Goal: Transaction & Acquisition: Purchase product/service

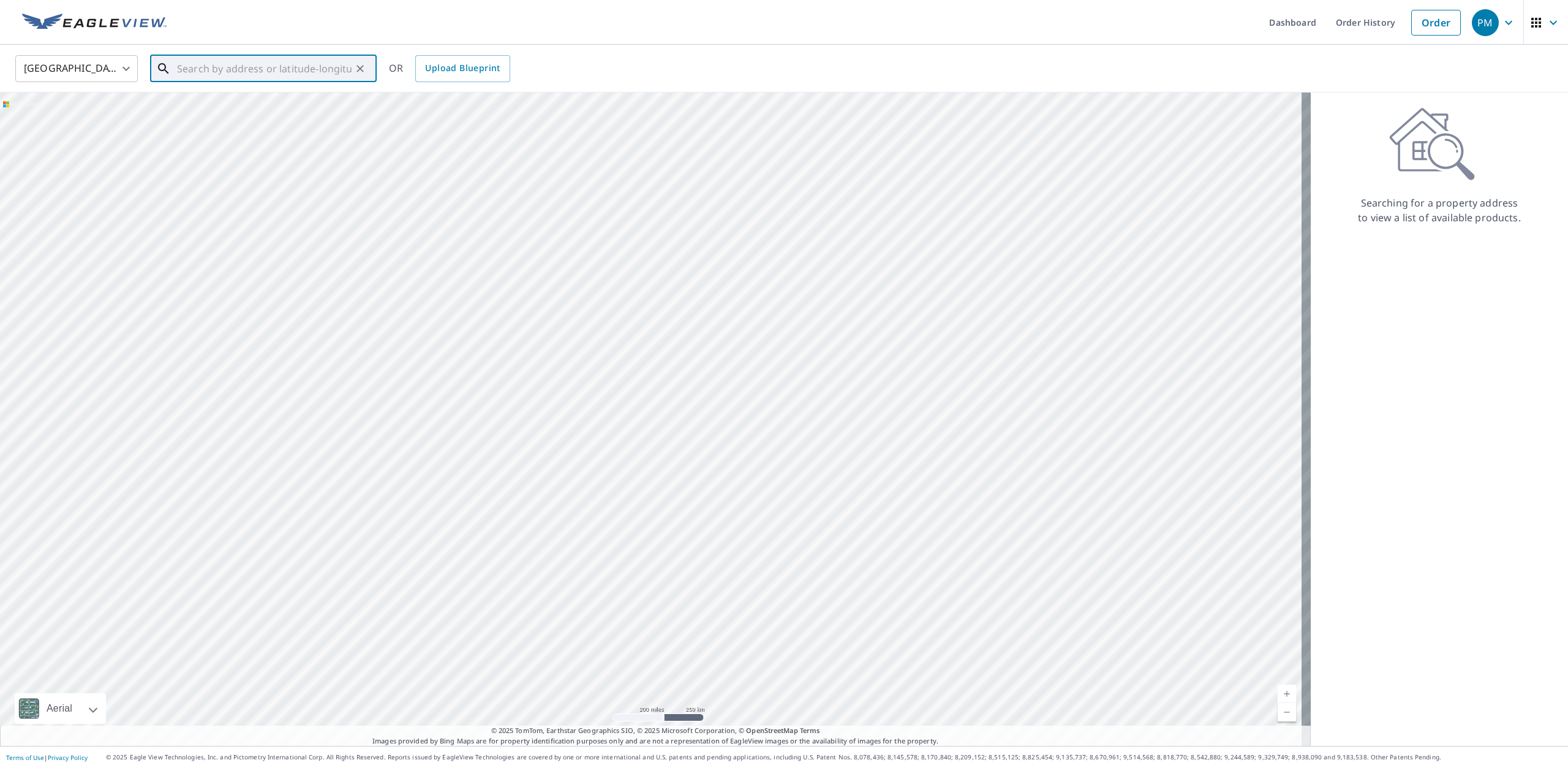
drag, startPoint x: 235, startPoint y: 71, endPoint x: 256, endPoint y: 67, distance: 21.4
click at [239, 70] on input "text" at bounding box center [265, 69] width 174 height 35
click at [211, 111] on p "[GEOGRAPHIC_DATA]" at bounding box center [270, 117] width 193 height 12
type input "[STREET_ADDRESS][PERSON_NAME]"
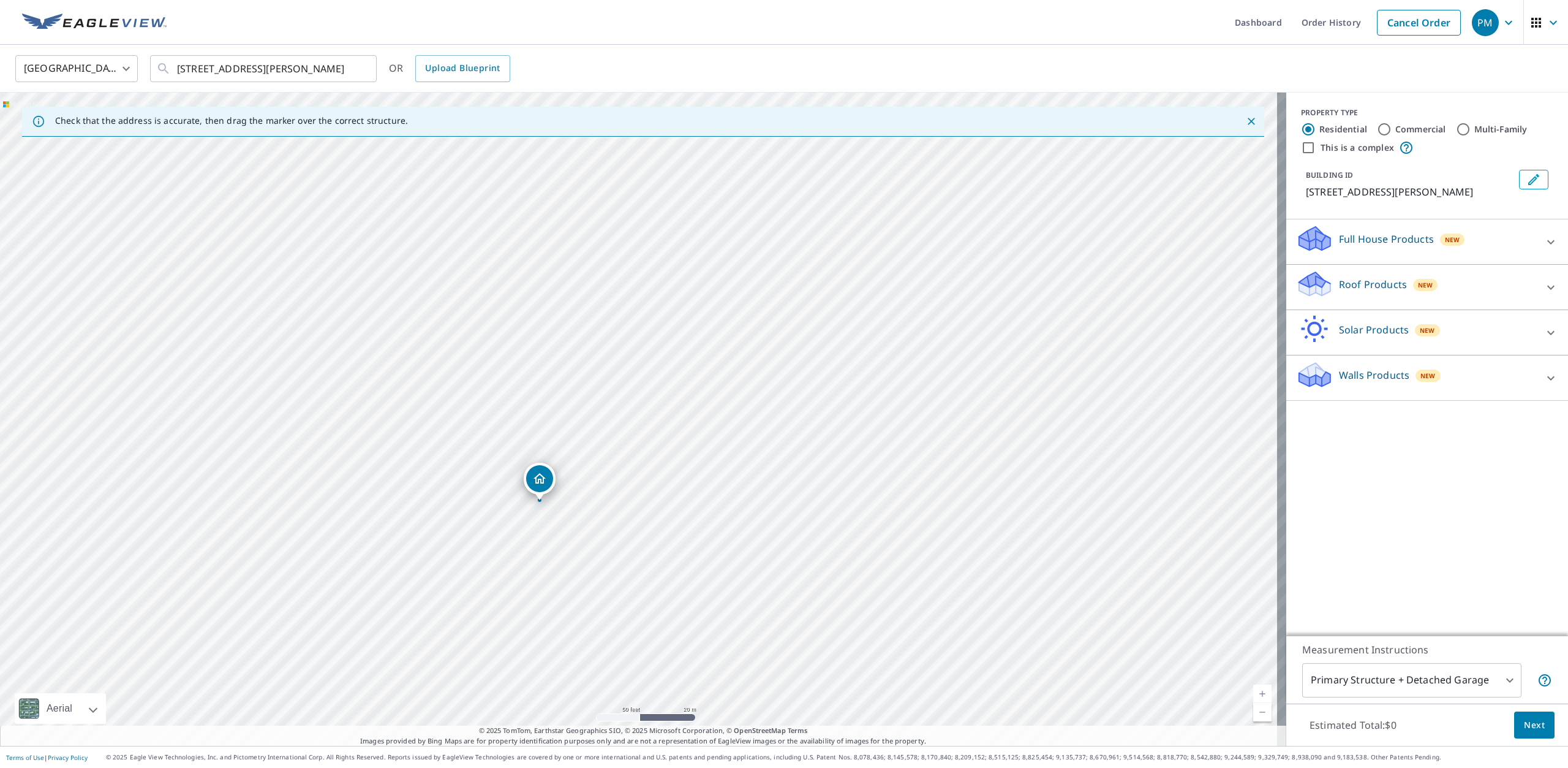
drag, startPoint x: 646, startPoint y: 346, endPoint x: 695, endPoint y: 256, distance: 102.5
click at [691, 264] on div "[STREET_ADDRESS][PERSON_NAME]" at bounding box center [643, 418] width 1286 height 653
click at [1543, 288] on icon at bounding box center [1550, 287] width 14 height 14
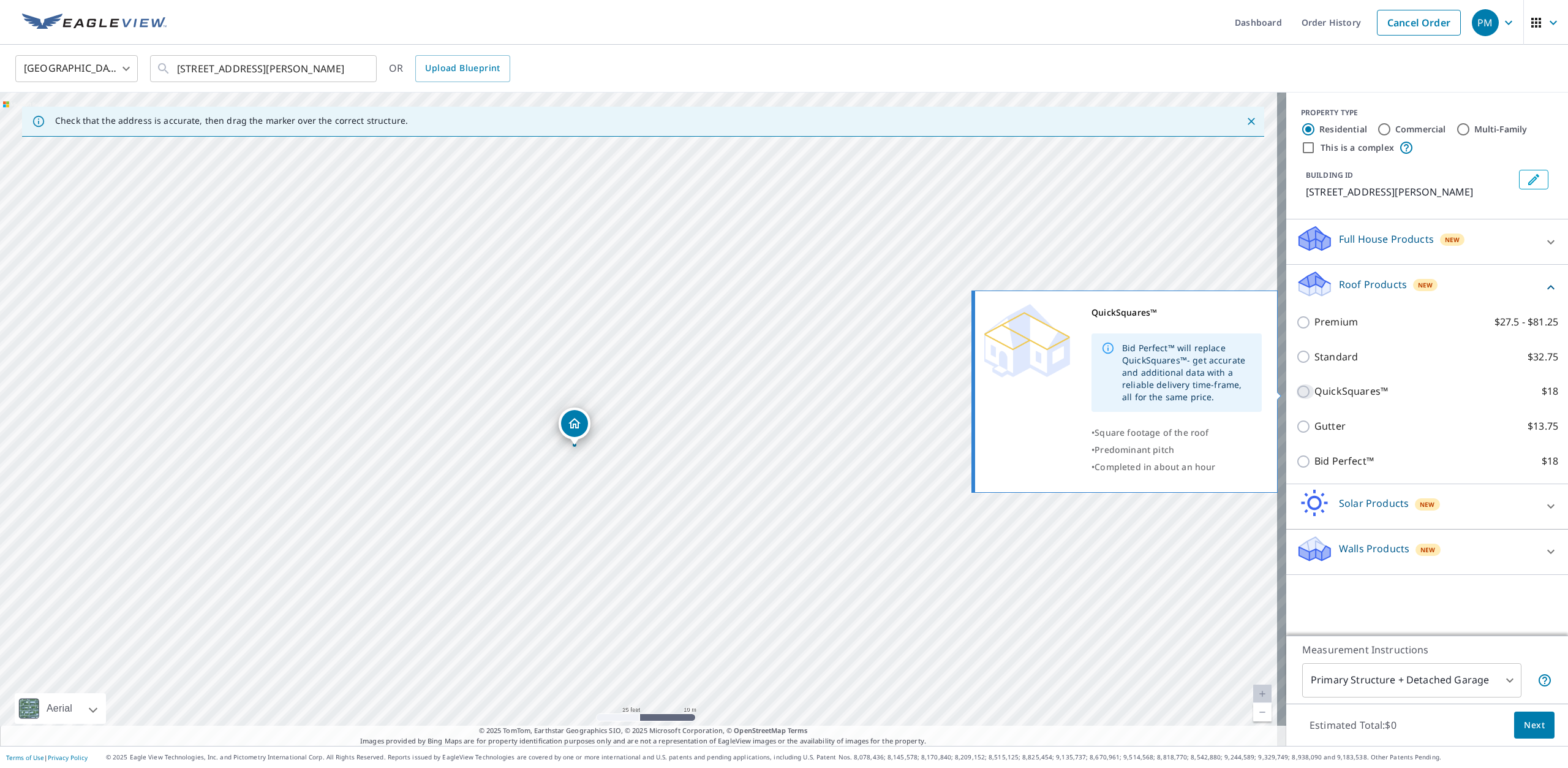
click at [1298, 390] on input "QuickSquares™ $18" at bounding box center [1304, 391] width 18 height 14
checkbox input "true"
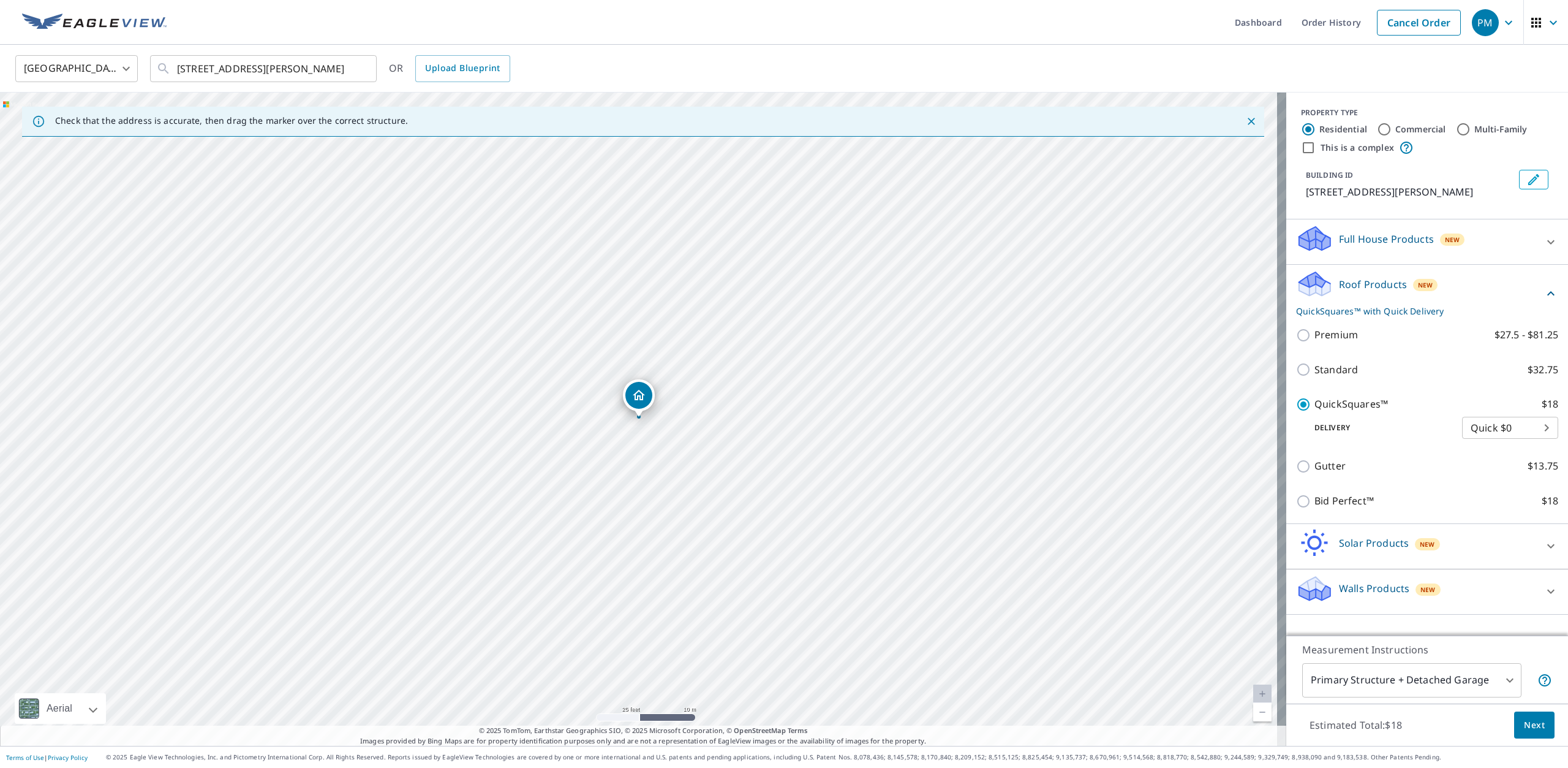
click at [1534, 724] on span "Next" at bounding box center [1534, 725] width 21 height 15
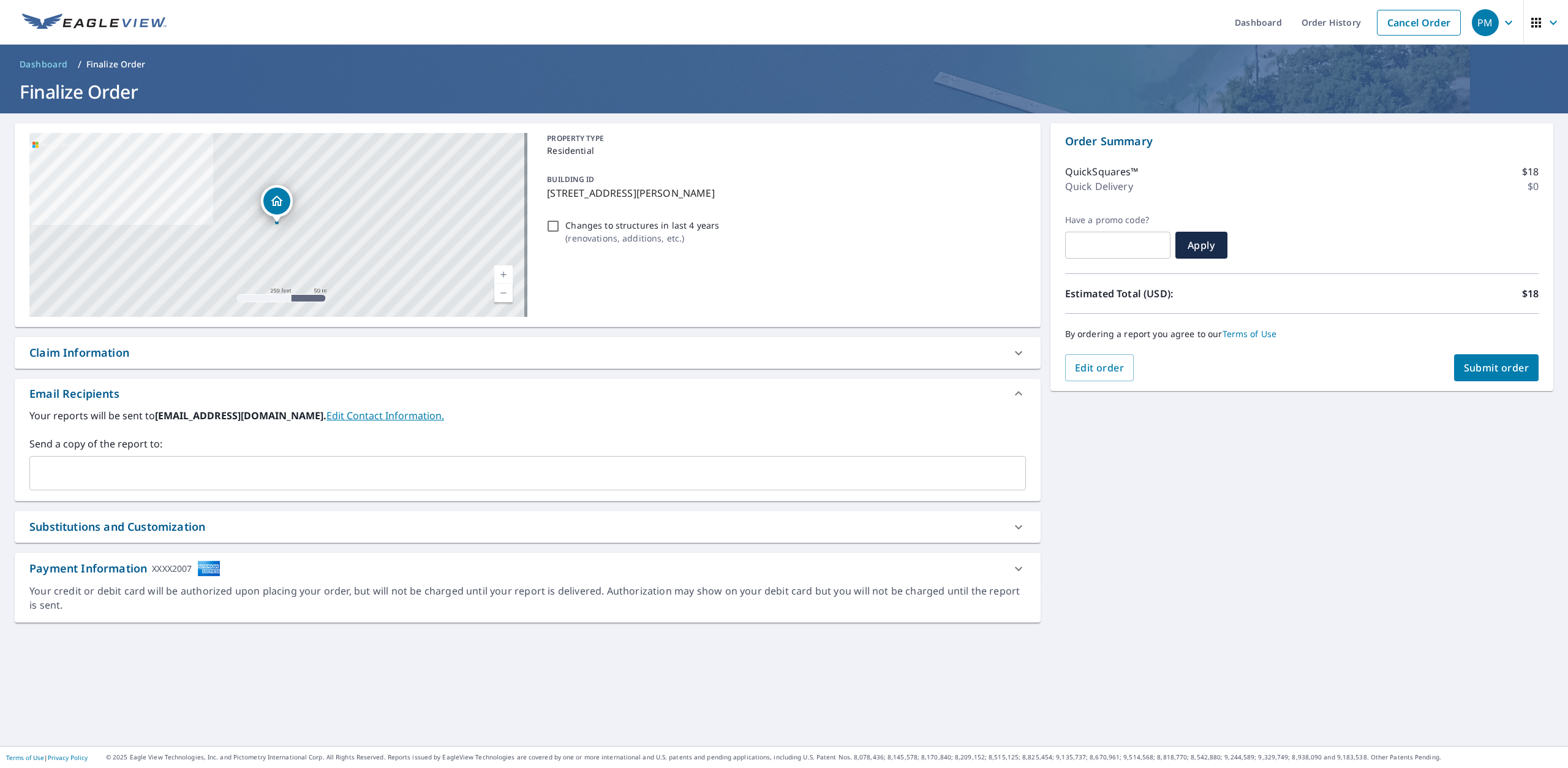
click at [549, 226] on input "Changes to structures in last 4 years ( renovations, additions, etc. )" at bounding box center [552, 225] width 14 height 14
checkbox input "true"
click at [1495, 362] on span "Submit order" at bounding box center [1496, 367] width 65 height 13
checkbox input "true"
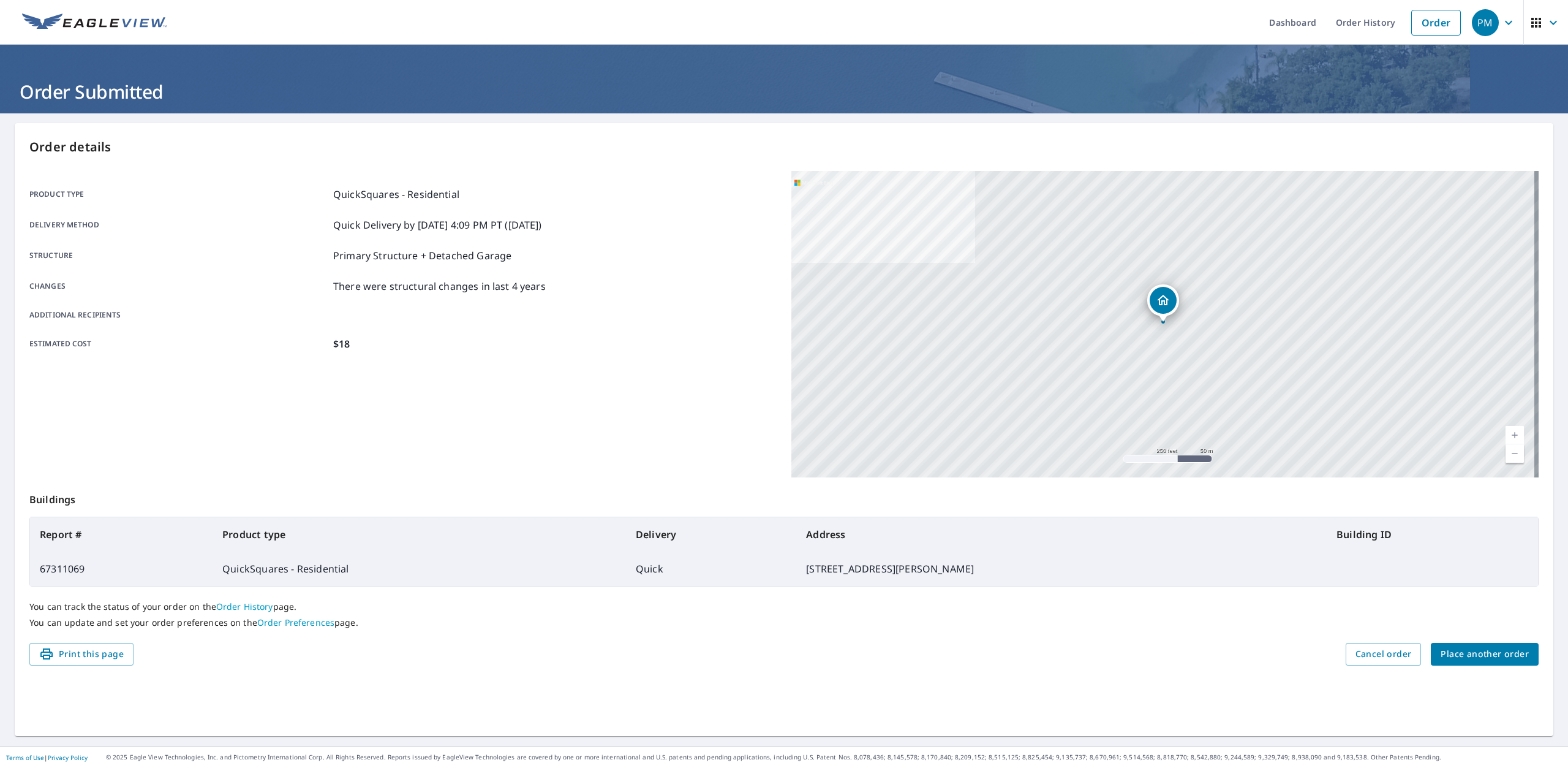
click at [1466, 651] on span "Place another order" at bounding box center [1485, 654] width 88 height 15
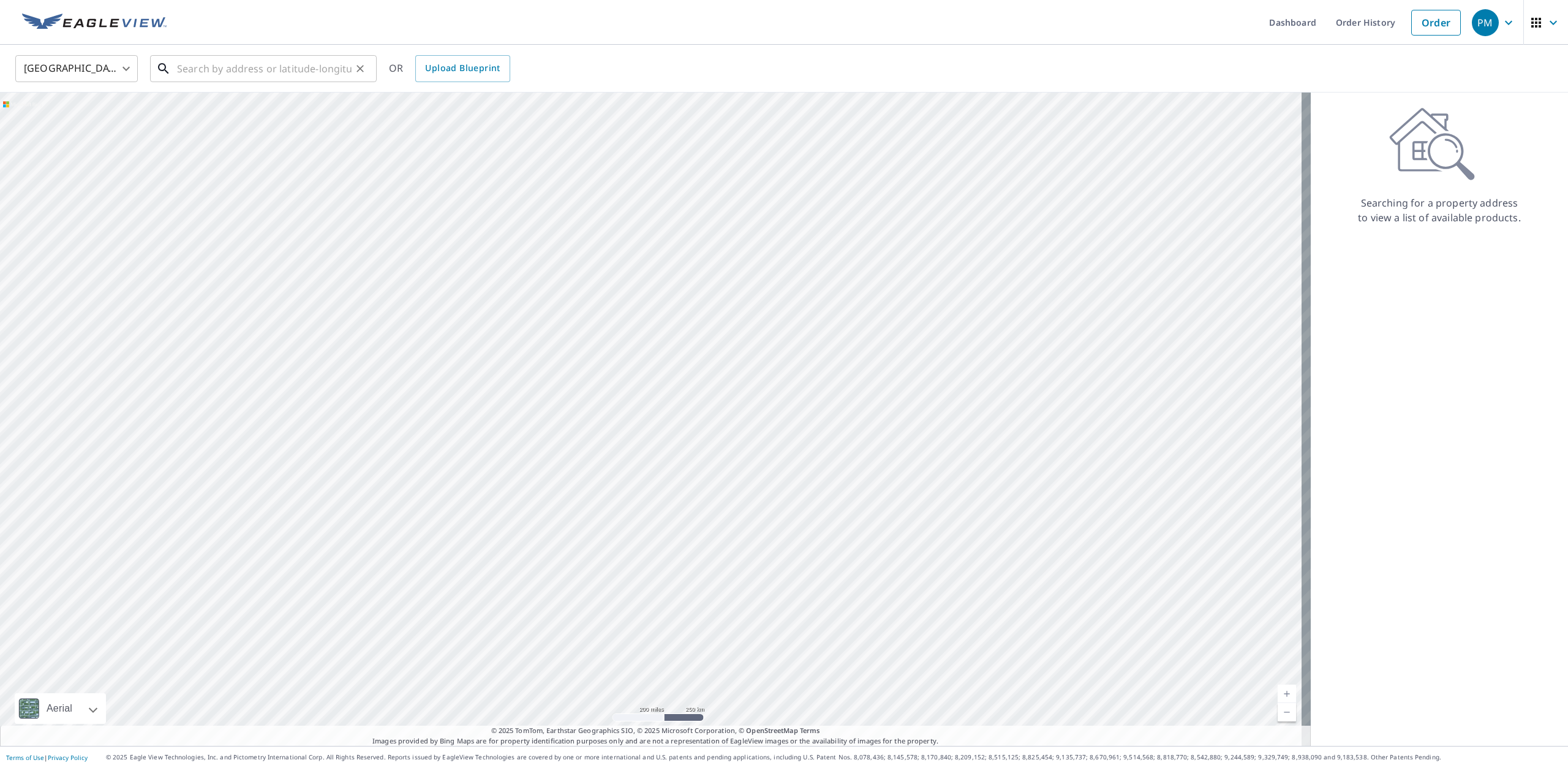
click at [280, 67] on input "text" at bounding box center [265, 69] width 174 height 35
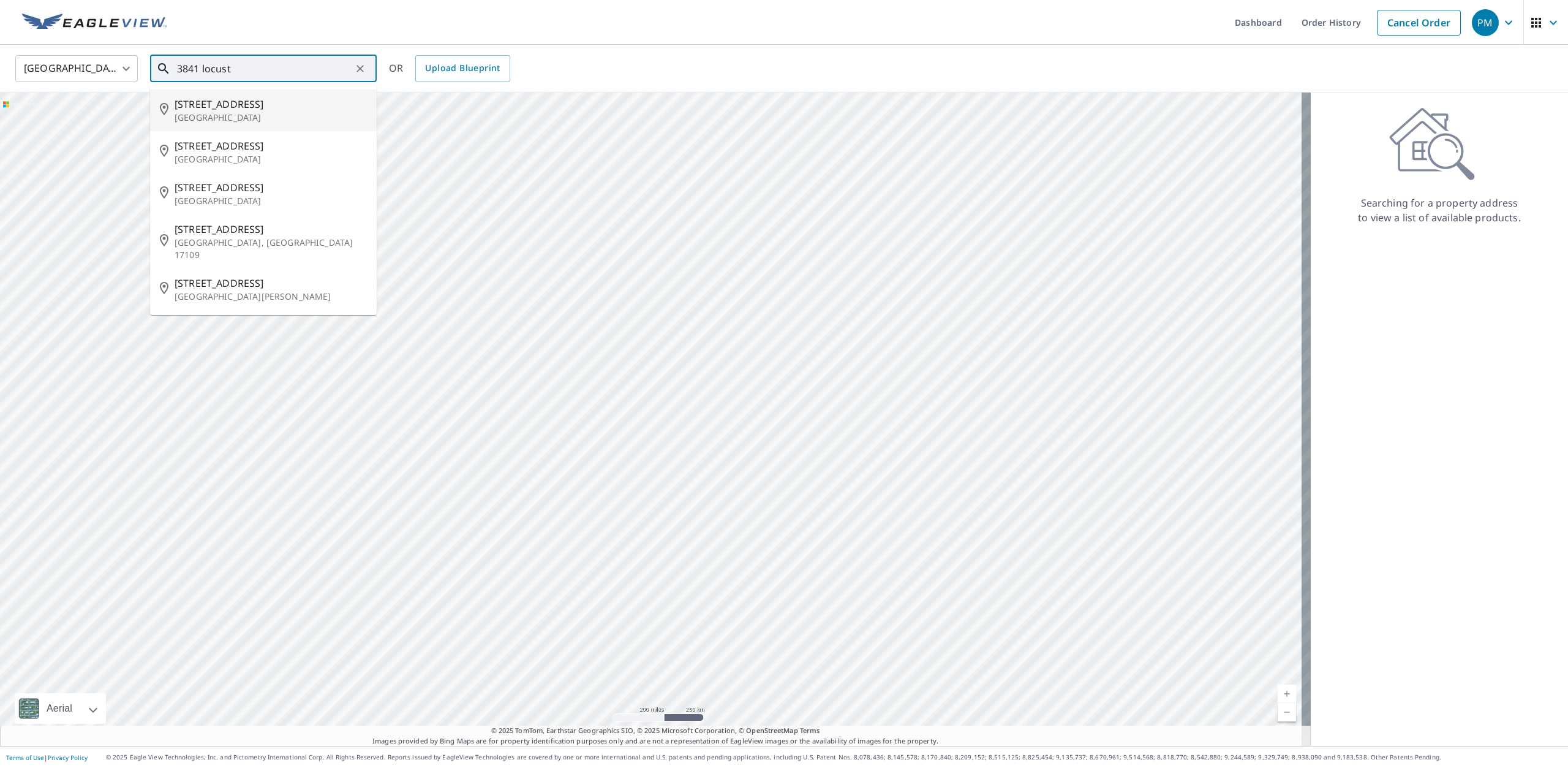
click at [190, 114] on p "[GEOGRAPHIC_DATA]" at bounding box center [270, 117] width 193 height 12
type input "[STREET_ADDRESS][PERSON_NAME]"
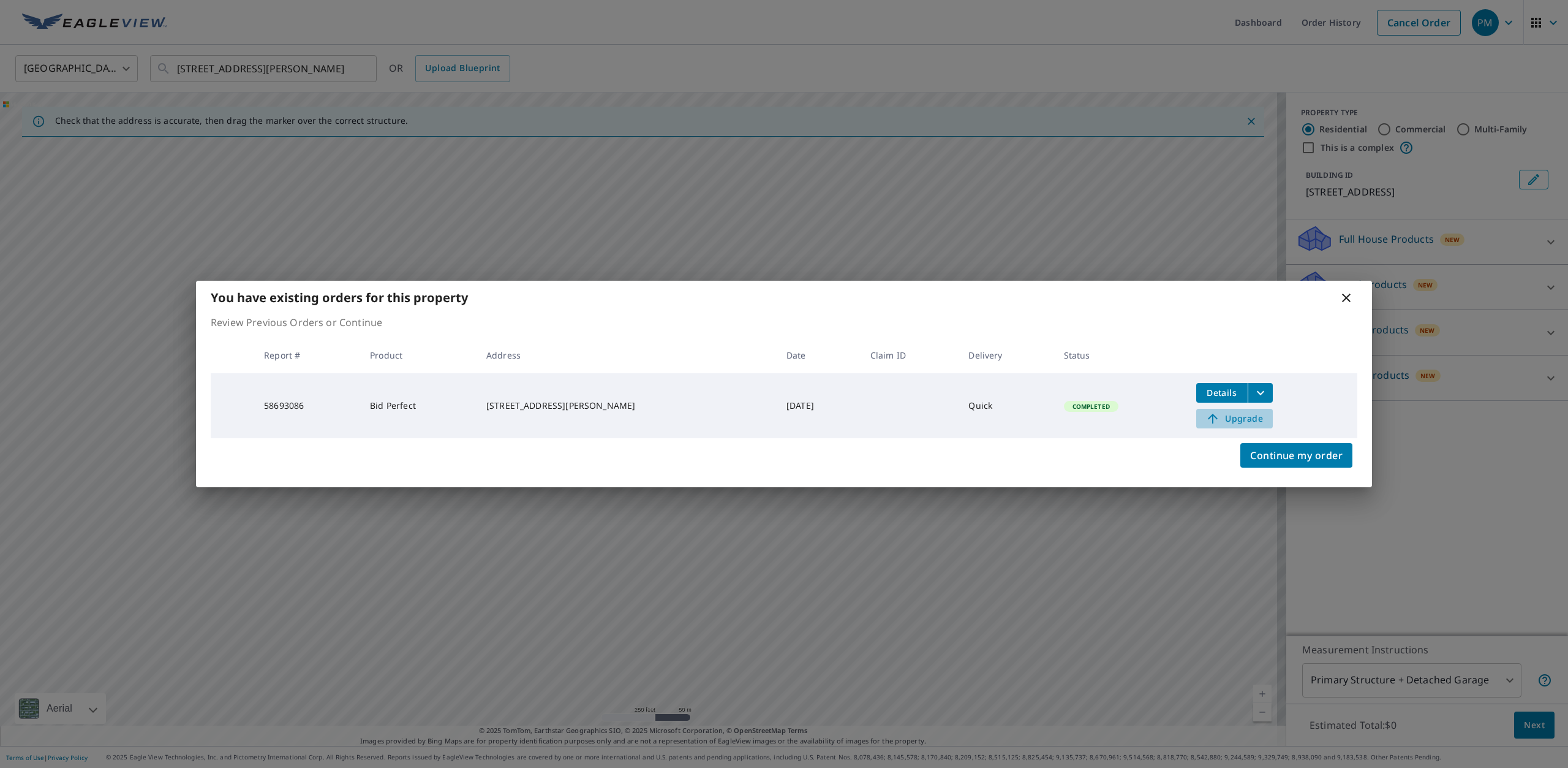
click at [1205, 416] on icon at bounding box center [1211, 418] width 14 height 14
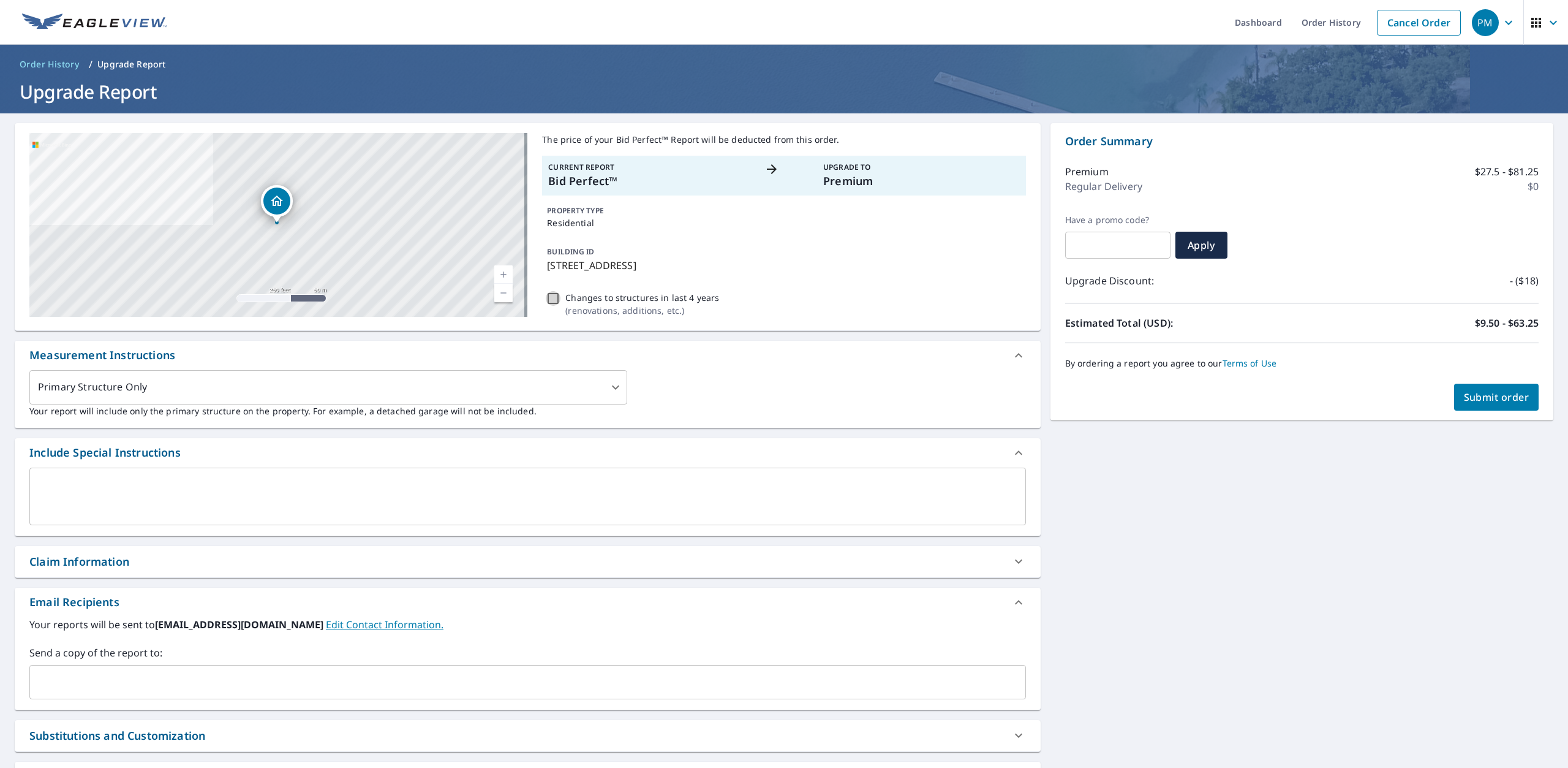
click at [550, 294] on input "Changes to structures in last 4 years ( renovations, additions, etc. )" at bounding box center [552, 298] width 14 height 14
checkbox input "true"
click at [1485, 393] on span "Submit order" at bounding box center [1496, 397] width 65 height 13
checkbox input "true"
